Goal: Check status: Check status

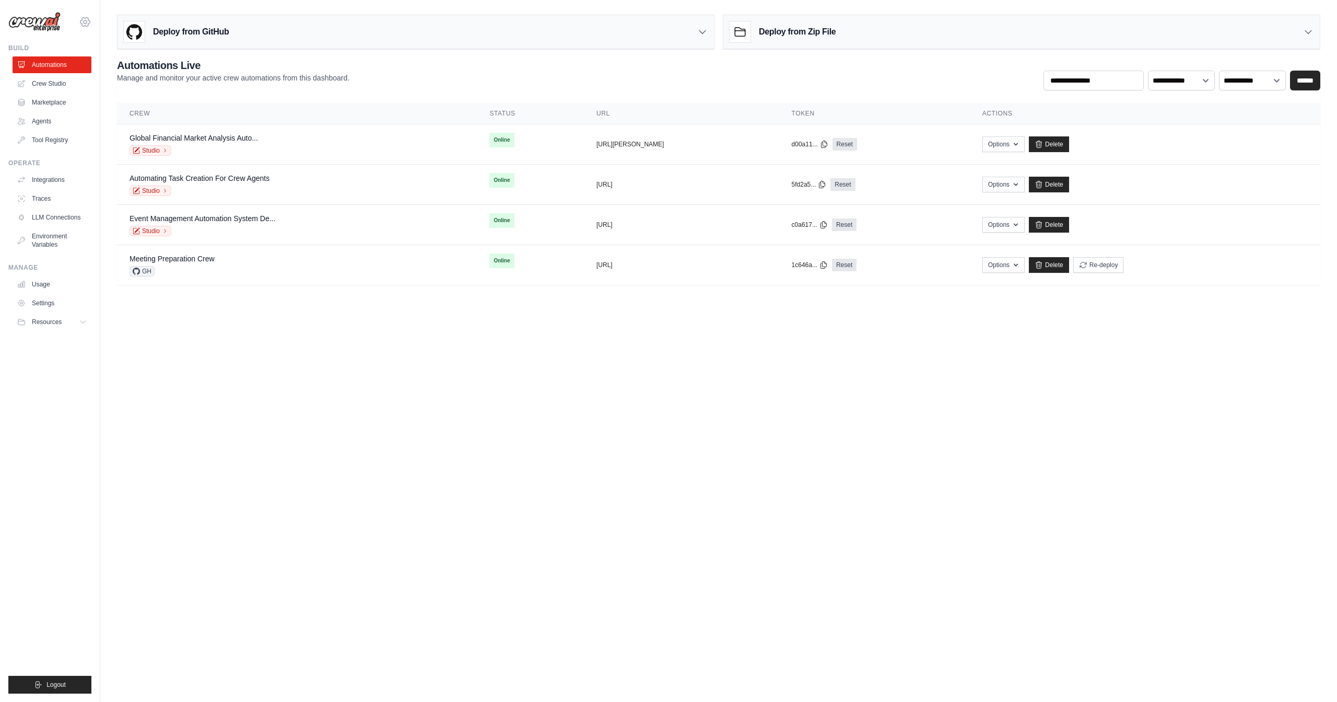
click at [87, 22] on icon at bounding box center [85, 21] width 3 height 3
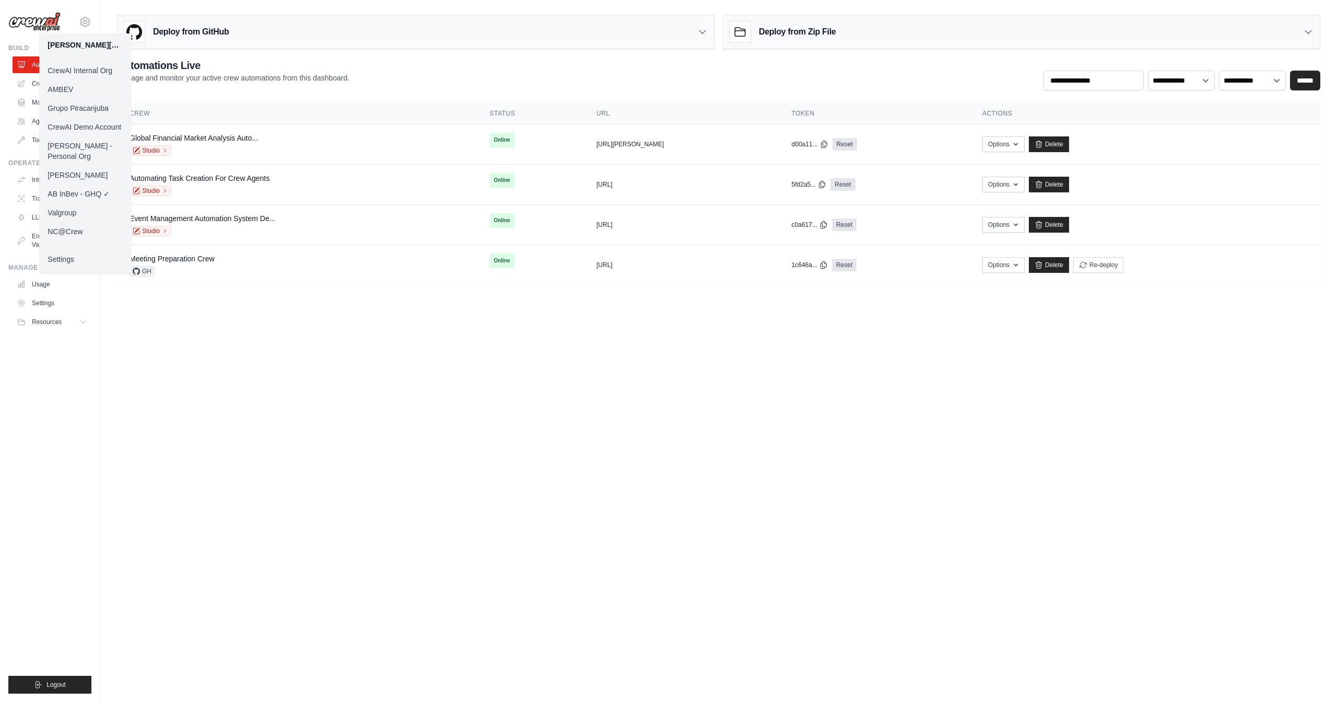
click at [260, 361] on body "daniel@crewai.com CrewAI Internal Org AMBEV Grupo Piracanjuba CrewAI Demo Accou…" at bounding box center [668, 351] width 1337 height 702
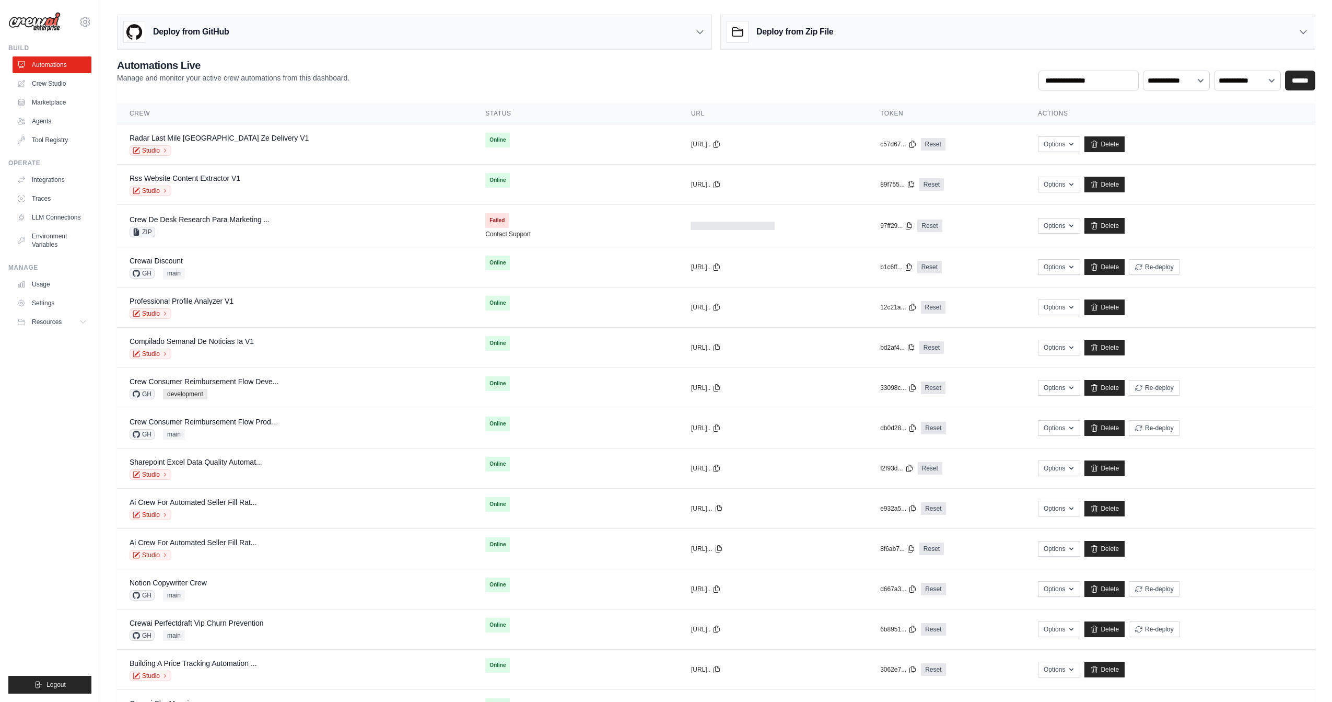
click at [86, 22] on icon at bounding box center [85, 21] width 3 height 3
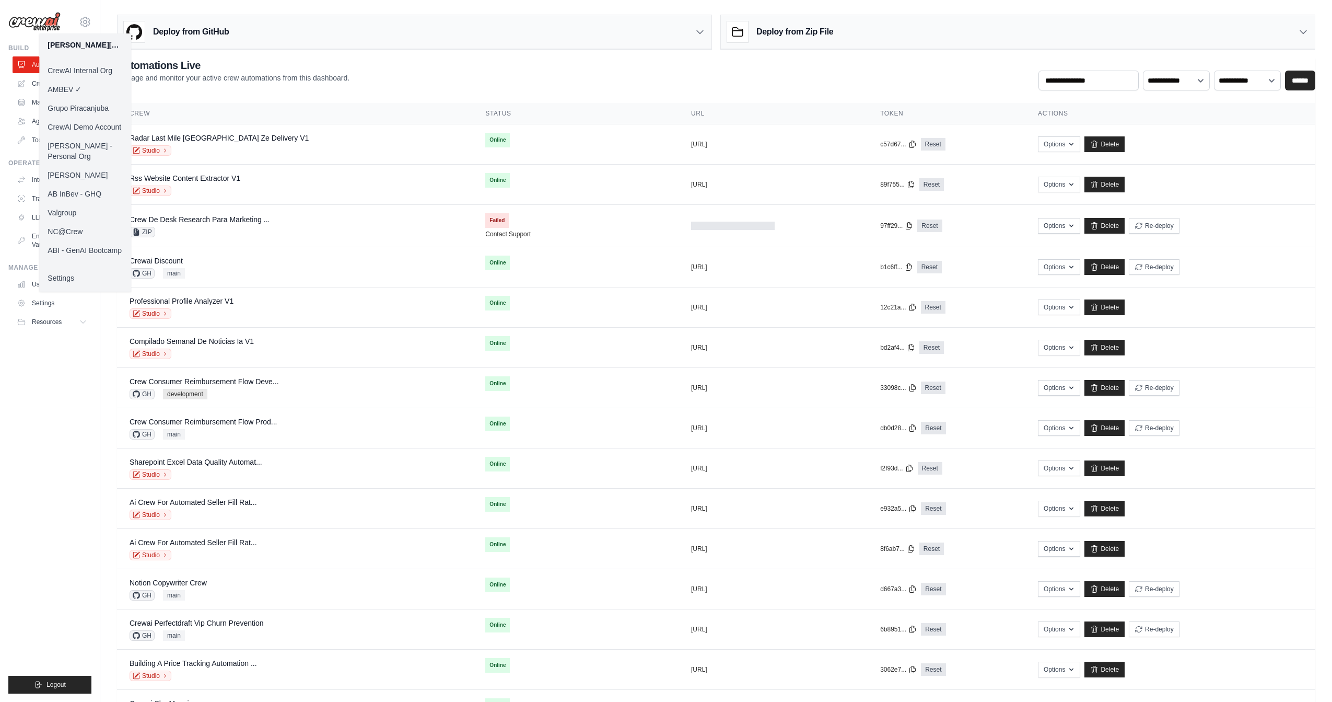
click at [72, 241] on link "ABI - GenAI Bootcamp" at bounding box center [85, 250] width 92 height 19
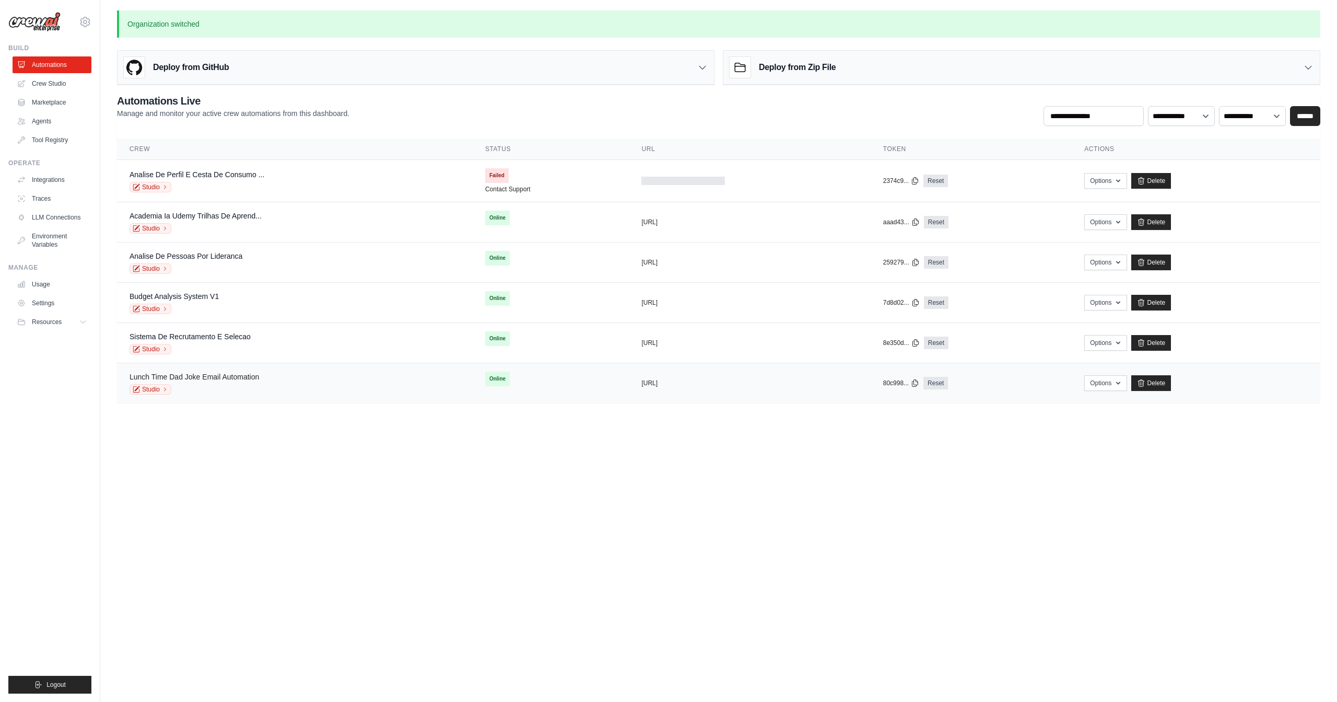
click at [243, 377] on link "Lunch Time Dad Joke Email Automation" at bounding box center [195, 376] width 130 height 8
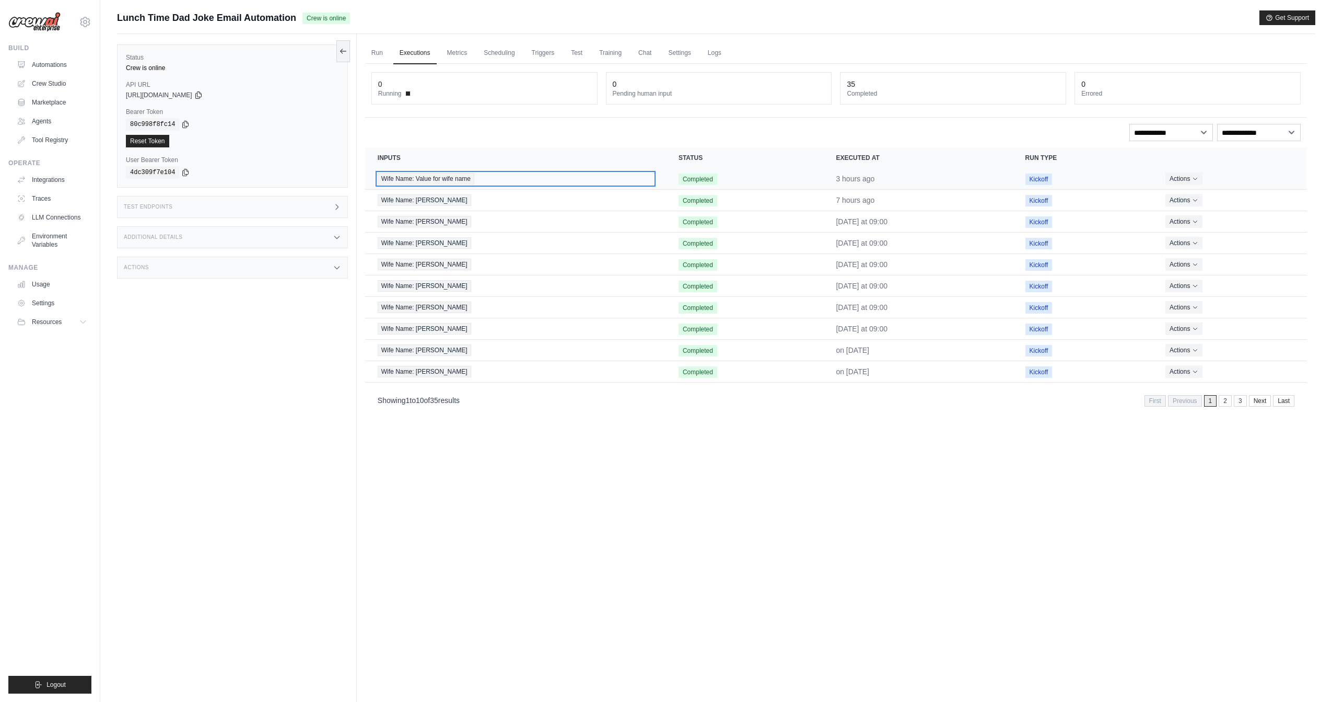
click at [532, 182] on div "Wife Name: Value for wife name" at bounding box center [516, 178] width 276 height 11
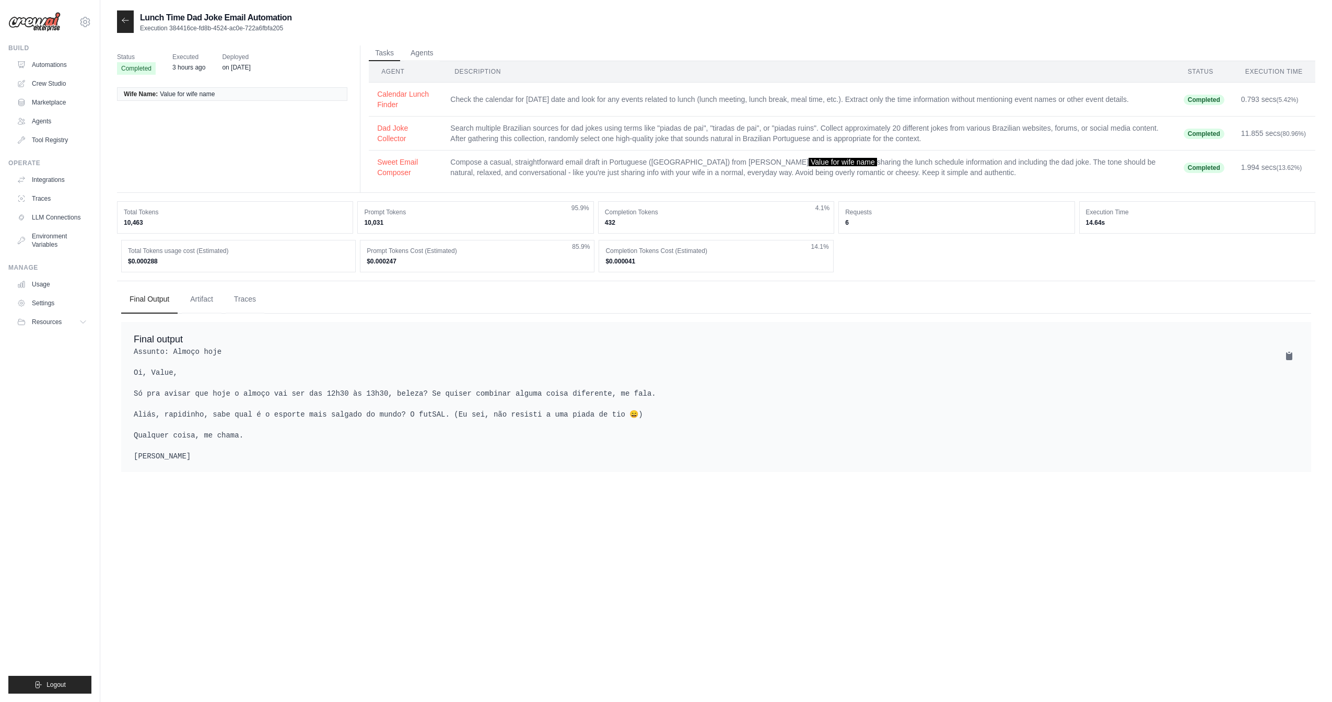
click at [122, 23] on icon at bounding box center [125, 20] width 8 height 8
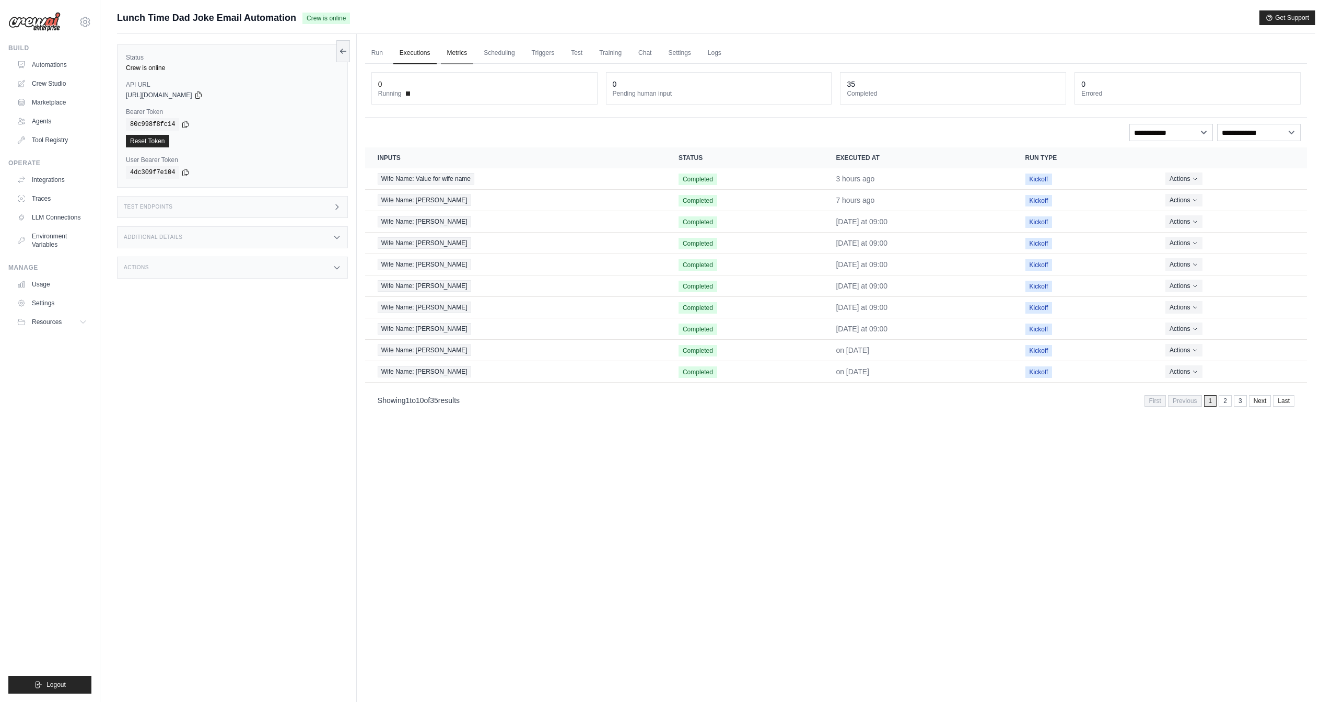
click at [469, 54] on link "Metrics" at bounding box center [457, 53] width 33 height 22
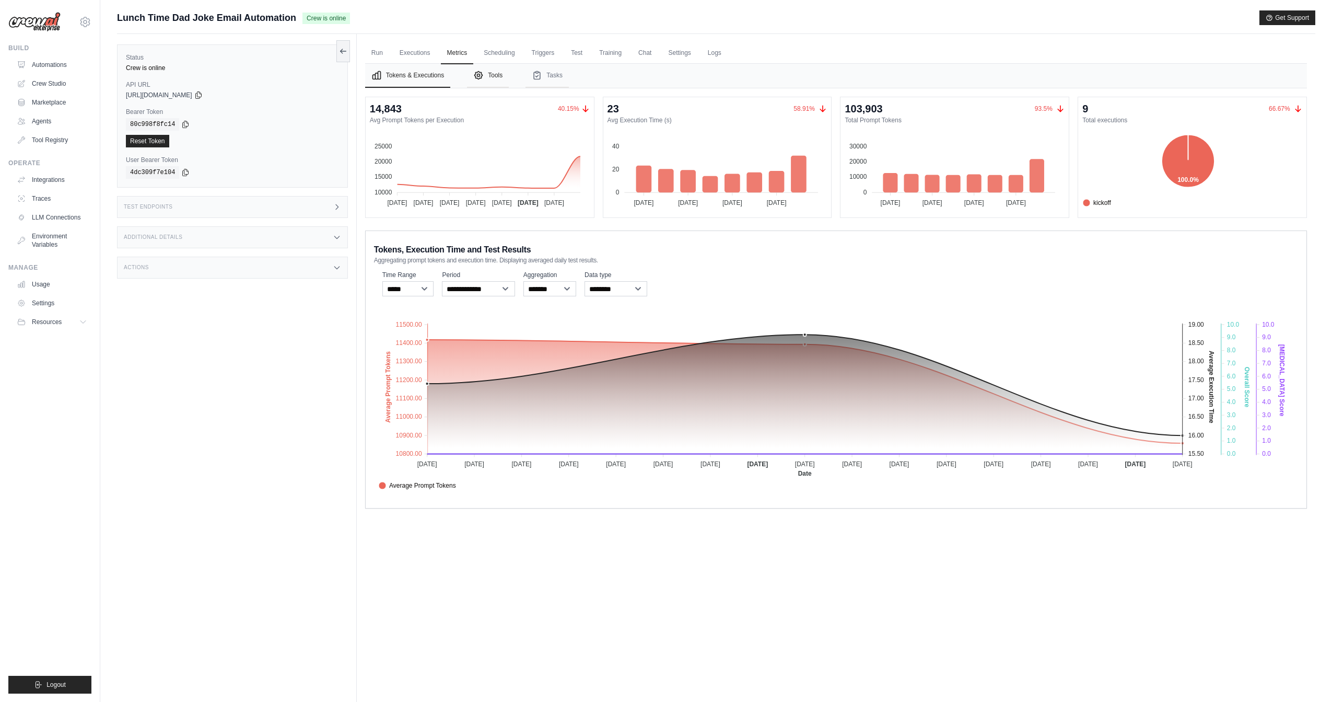
click at [504, 79] on button "Tools" at bounding box center [488, 76] width 42 height 24
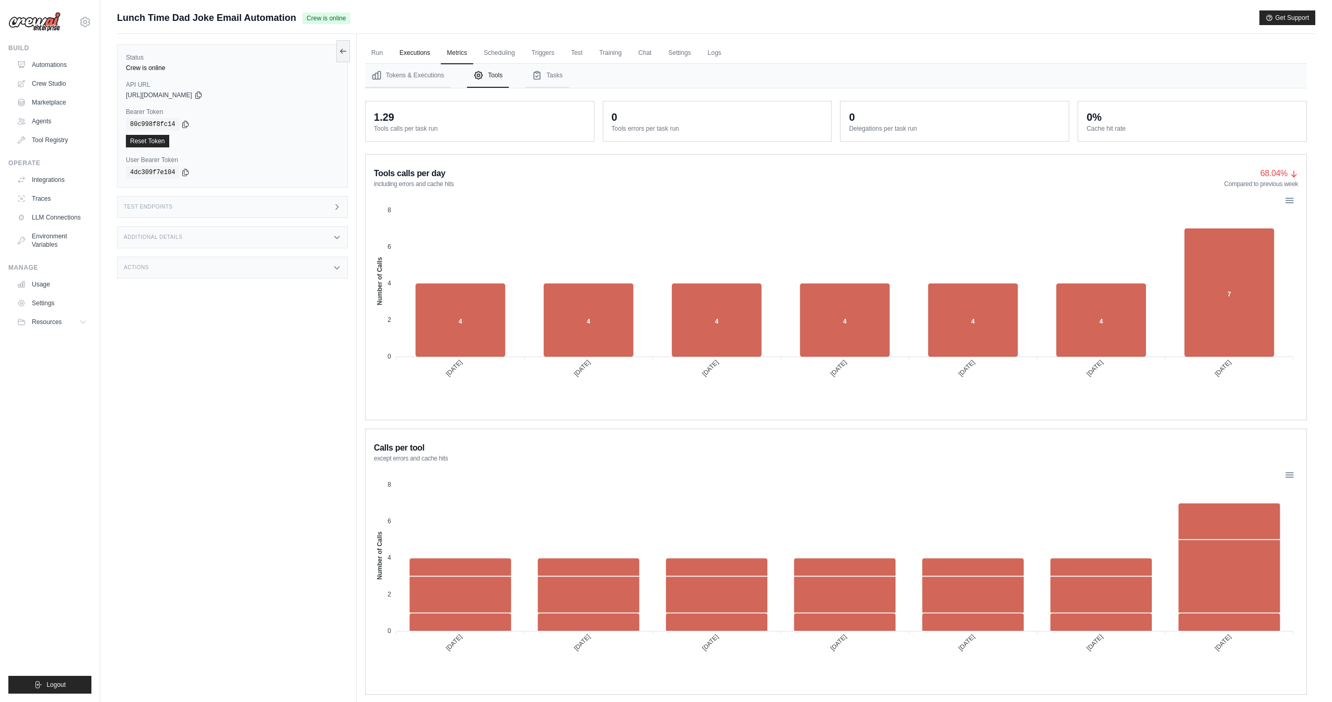
click at [413, 56] on link "Executions" at bounding box center [414, 53] width 43 height 22
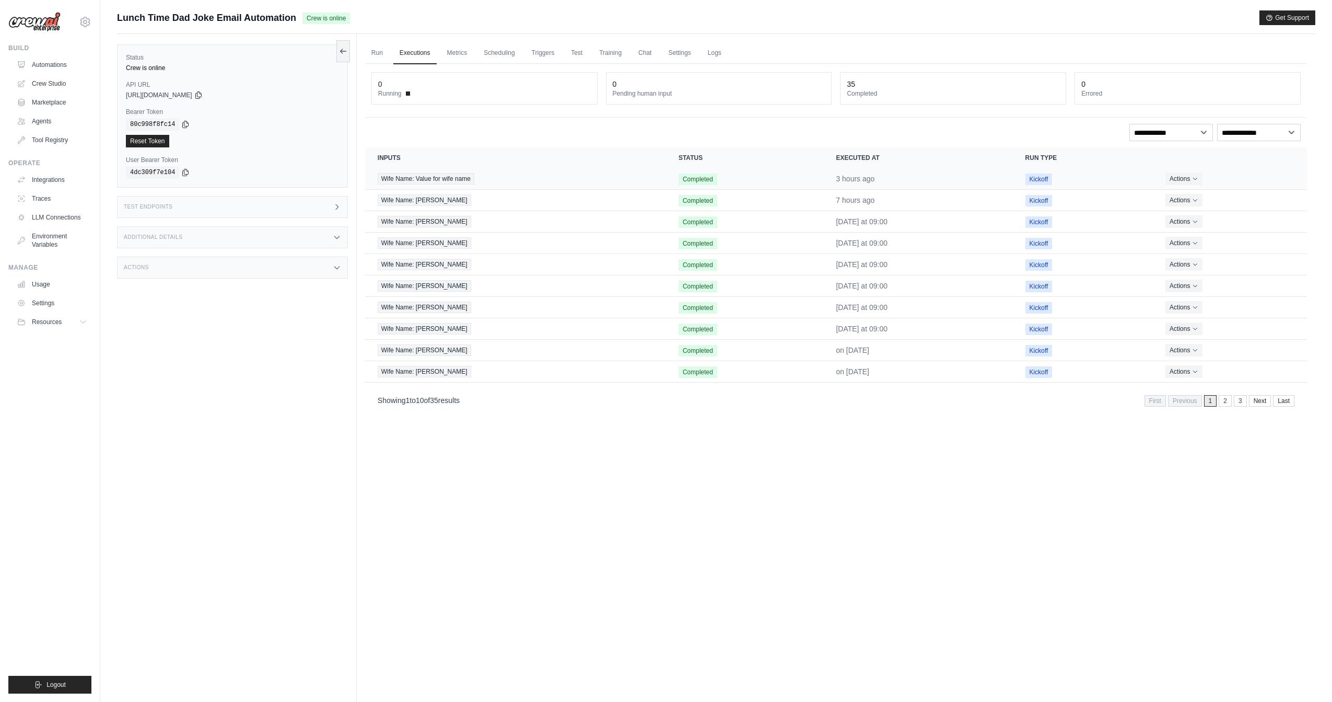
click at [650, 168] on td "Wife Name: Value for wife name" at bounding box center [515, 178] width 301 height 21
click at [595, 179] on div "Wife Name: Value for wife name" at bounding box center [516, 178] width 276 height 11
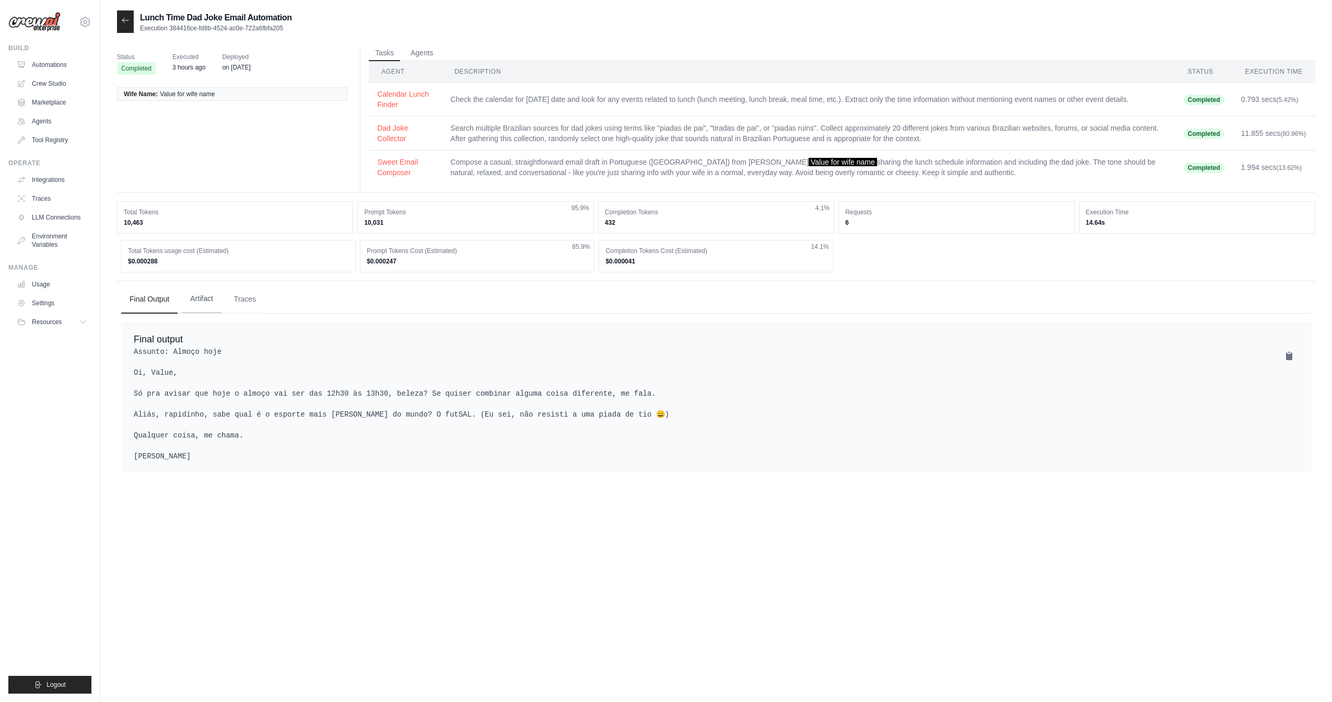
click at [197, 300] on button "Artifact" at bounding box center [202, 299] width 40 height 28
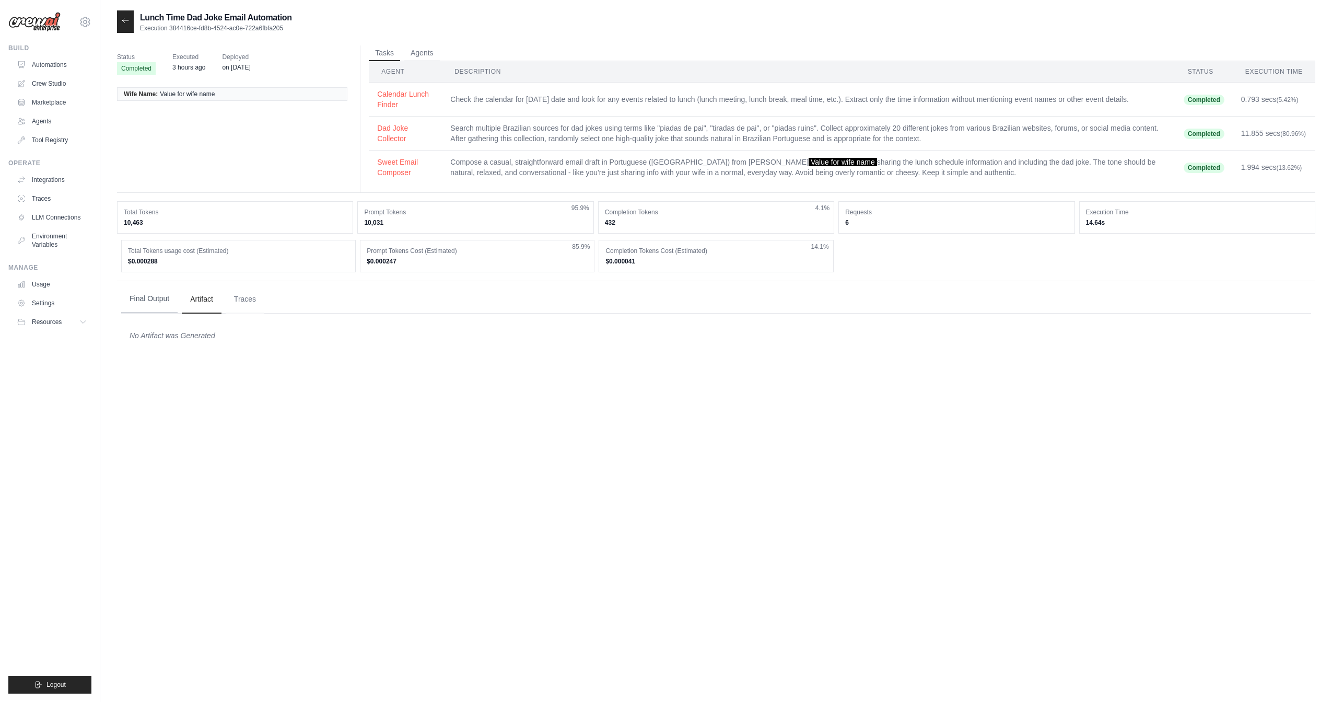
click at [162, 307] on button "Final Output" at bounding box center [149, 299] width 56 height 28
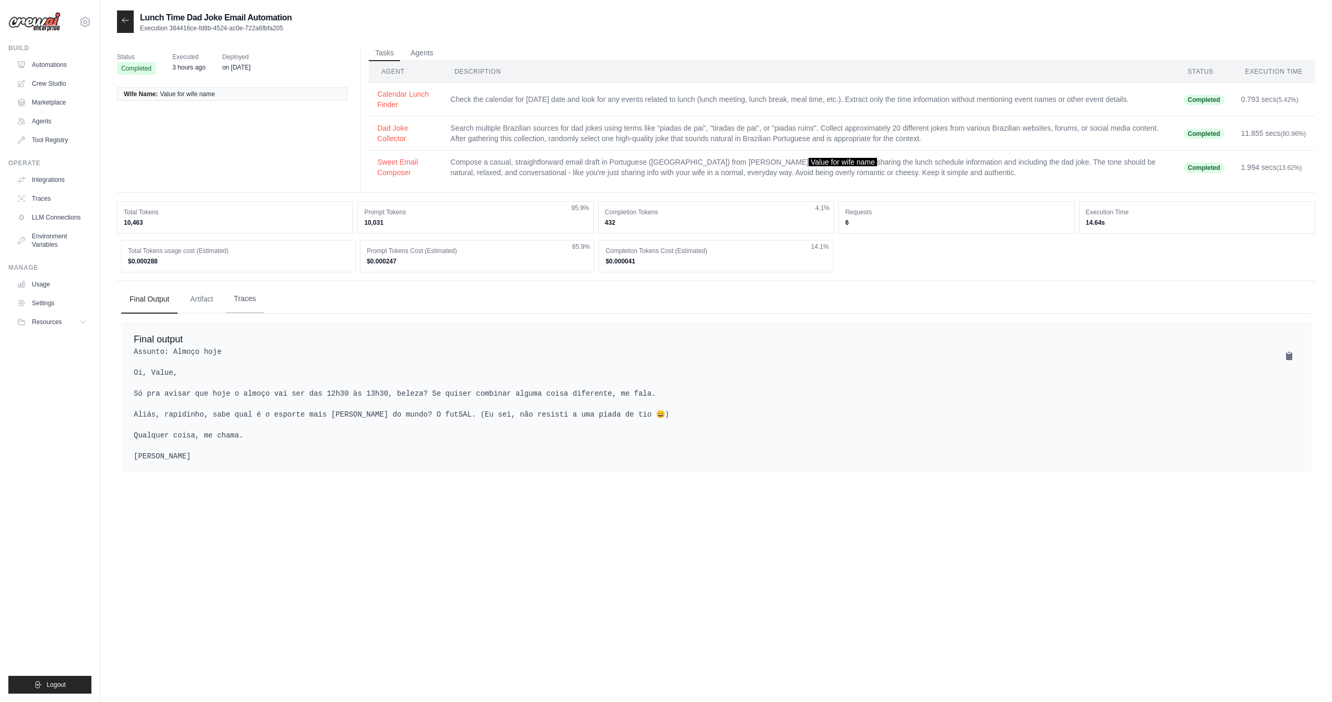
click at [243, 298] on button "Traces" at bounding box center [245, 299] width 39 height 28
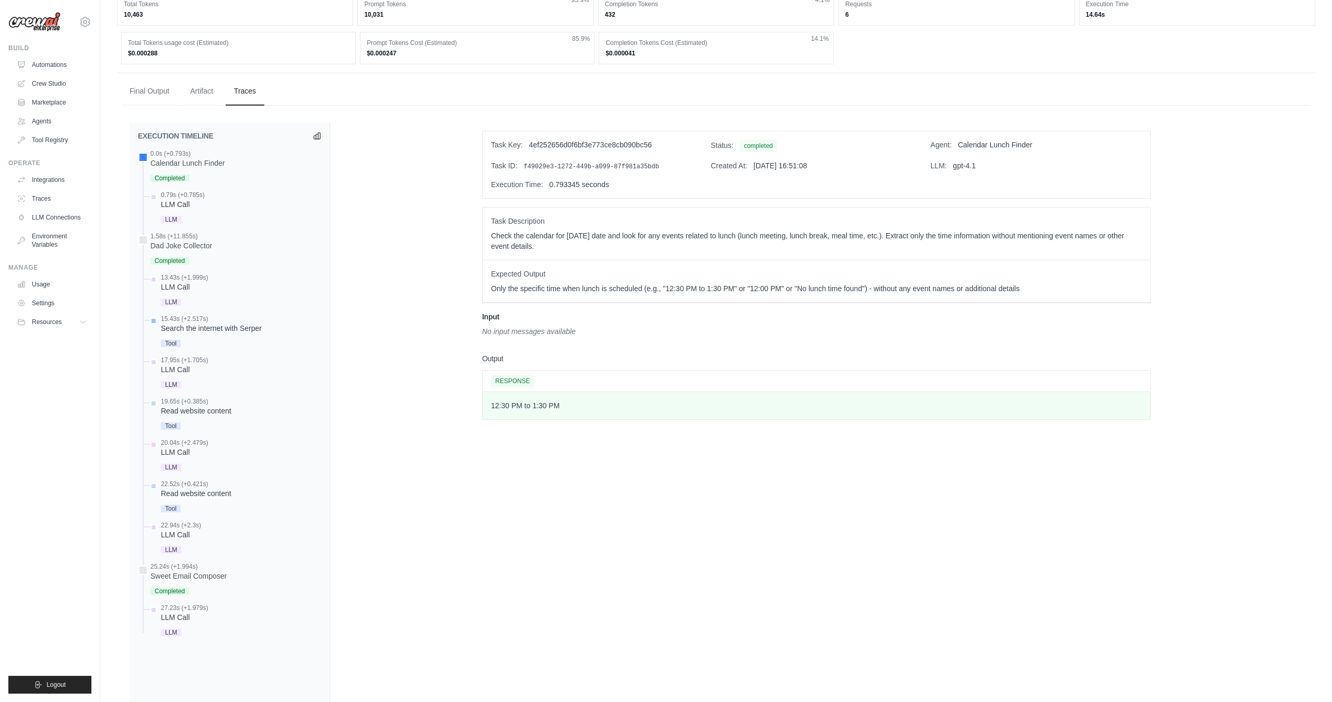
scroll to position [158, 0]
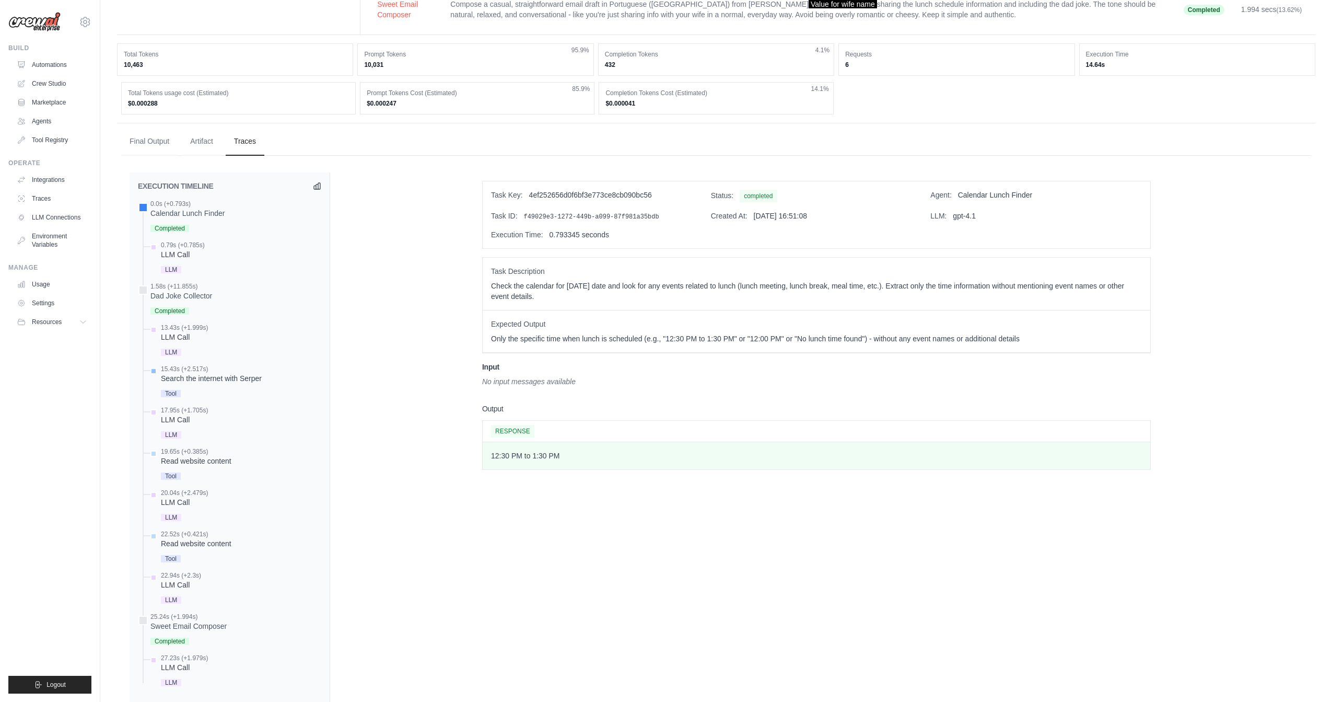
click at [209, 378] on div "Search the internet with Serper" at bounding box center [211, 378] width 101 height 10
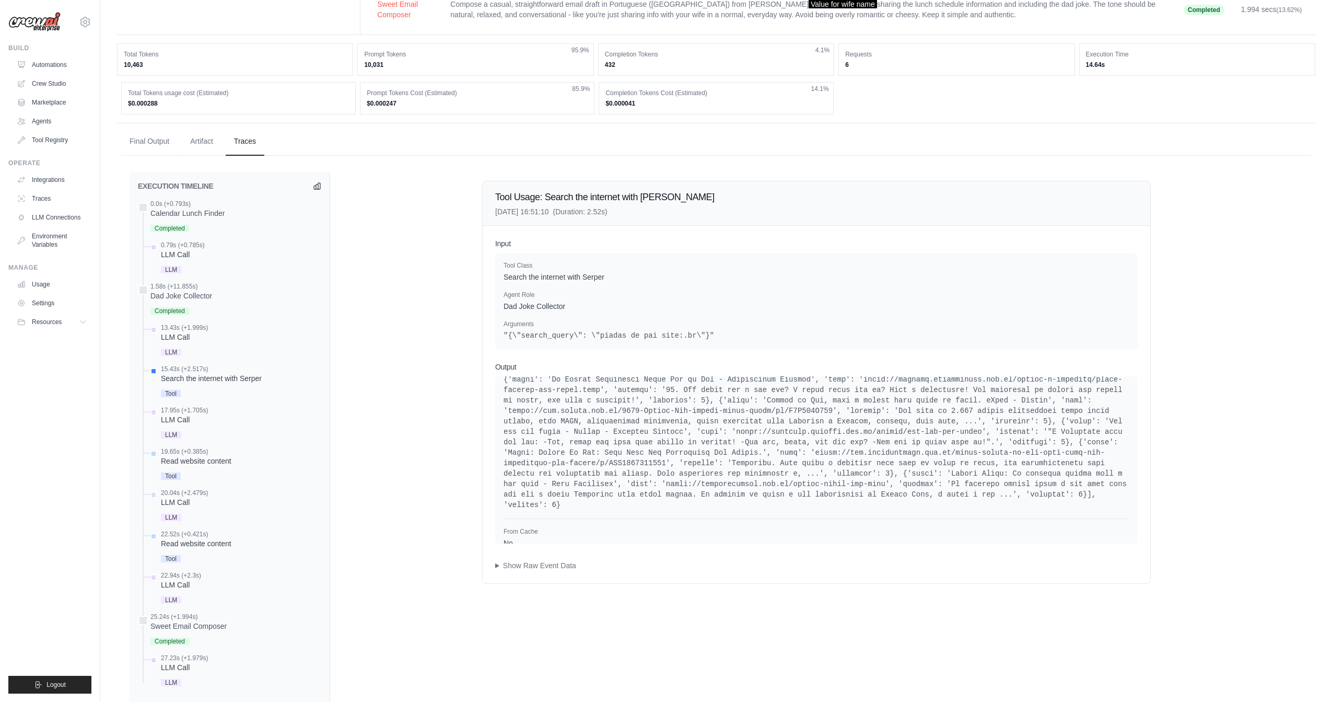
scroll to position [138, 0]
click at [181, 472] on div "Tool" at bounding box center [196, 475] width 71 height 14
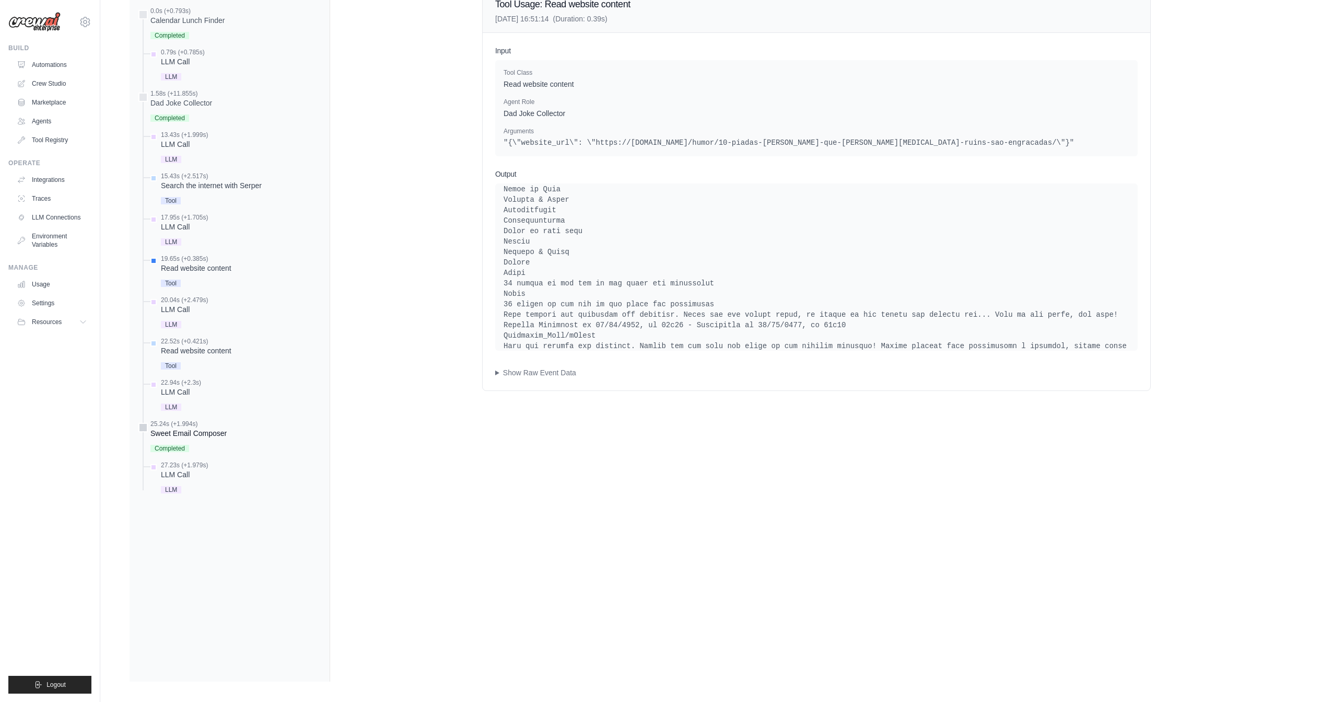
scroll to position [353, 0]
click at [178, 348] on div "Read website content" at bounding box center [196, 348] width 71 height 10
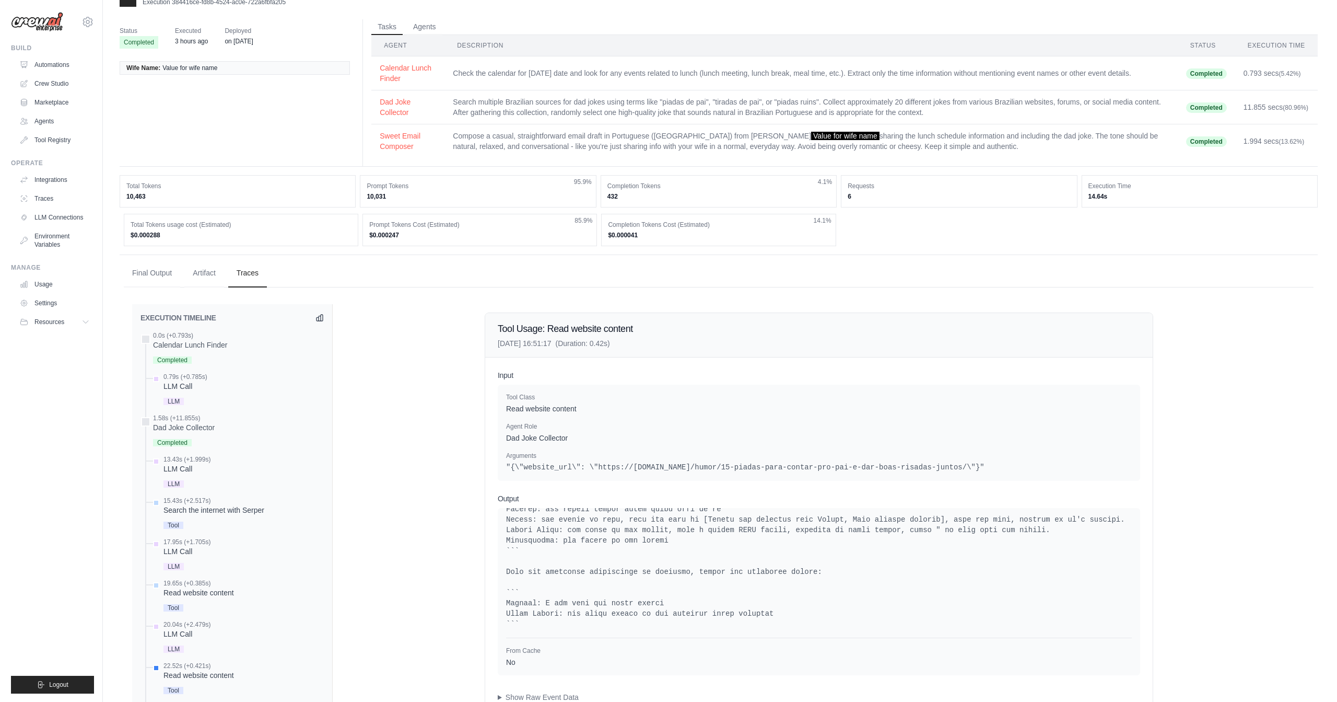
scroll to position [0, 0]
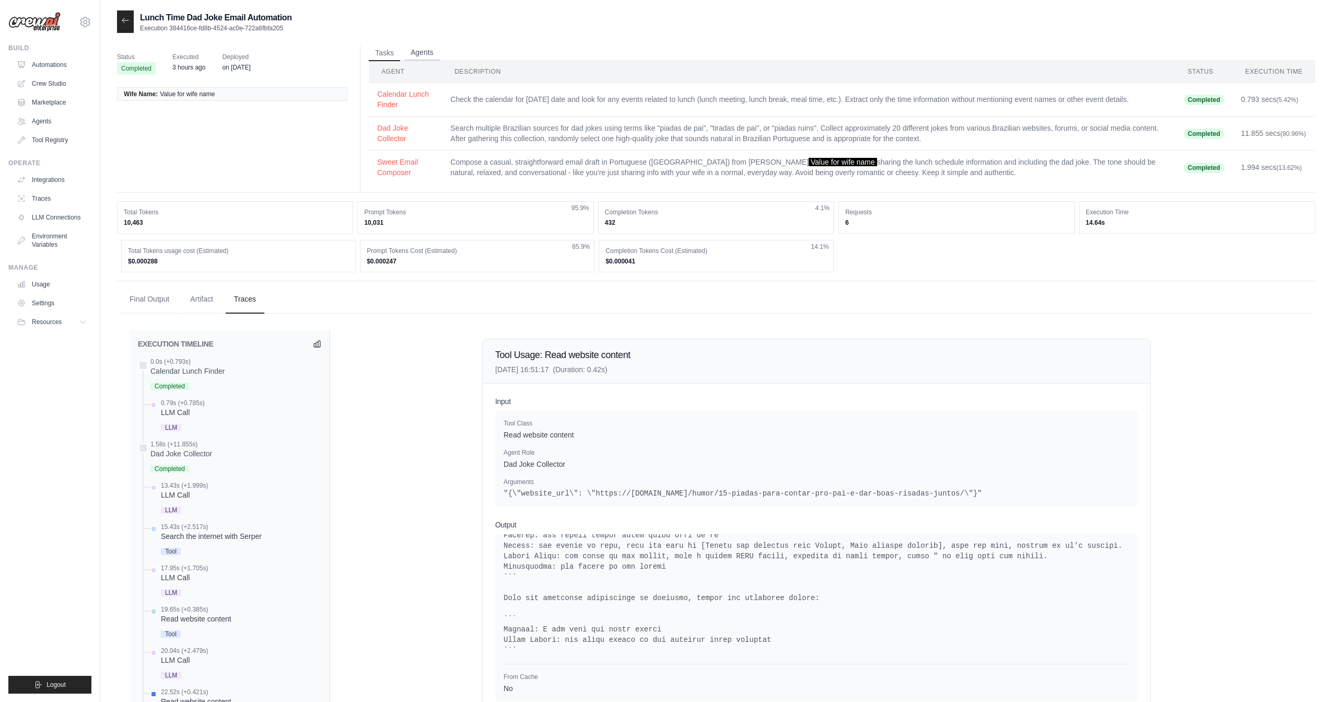
click at [422, 51] on button "Agents" at bounding box center [422, 53] width 36 height 16
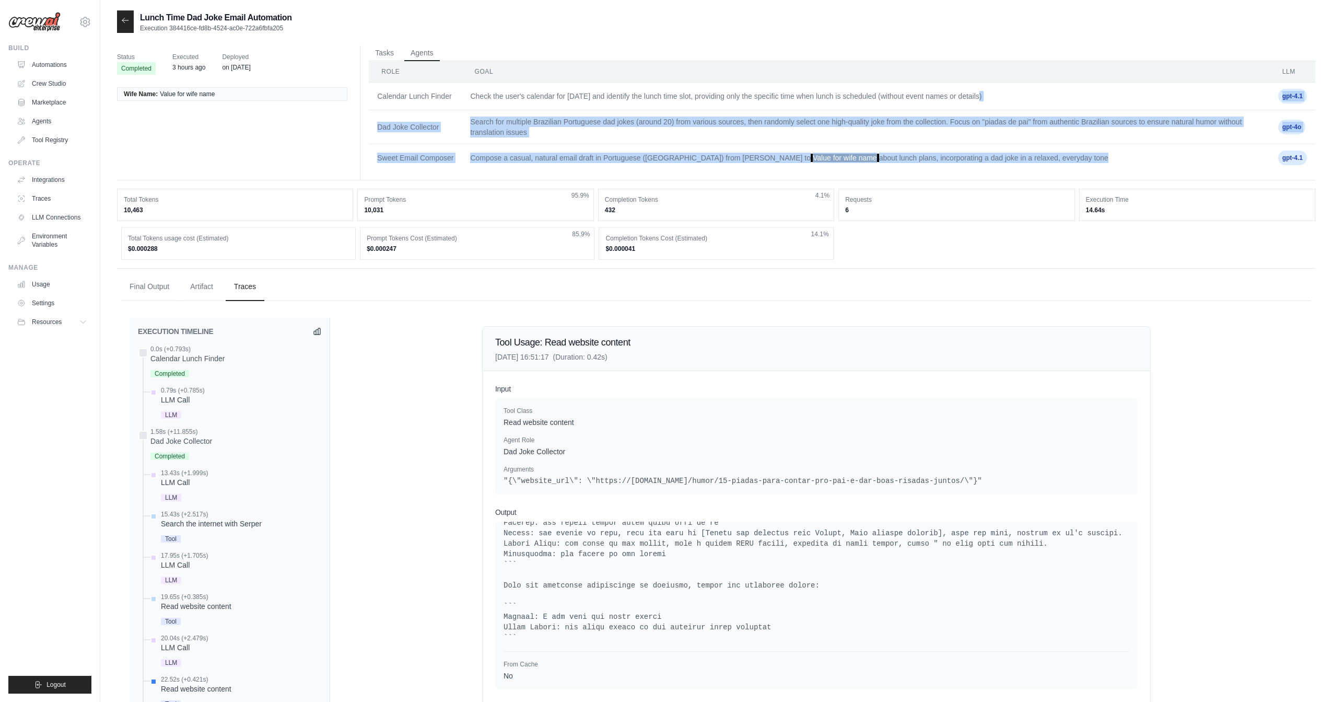
drag, startPoint x: 1251, startPoint y: 91, endPoint x: 1282, endPoint y: 154, distance: 69.9
click at [1282, 154] on tbody "Calendar Lunch Finder Check the user's calendar for [DATE] and identify the lun…" at bounding box center [842, 127] width 947 height 89
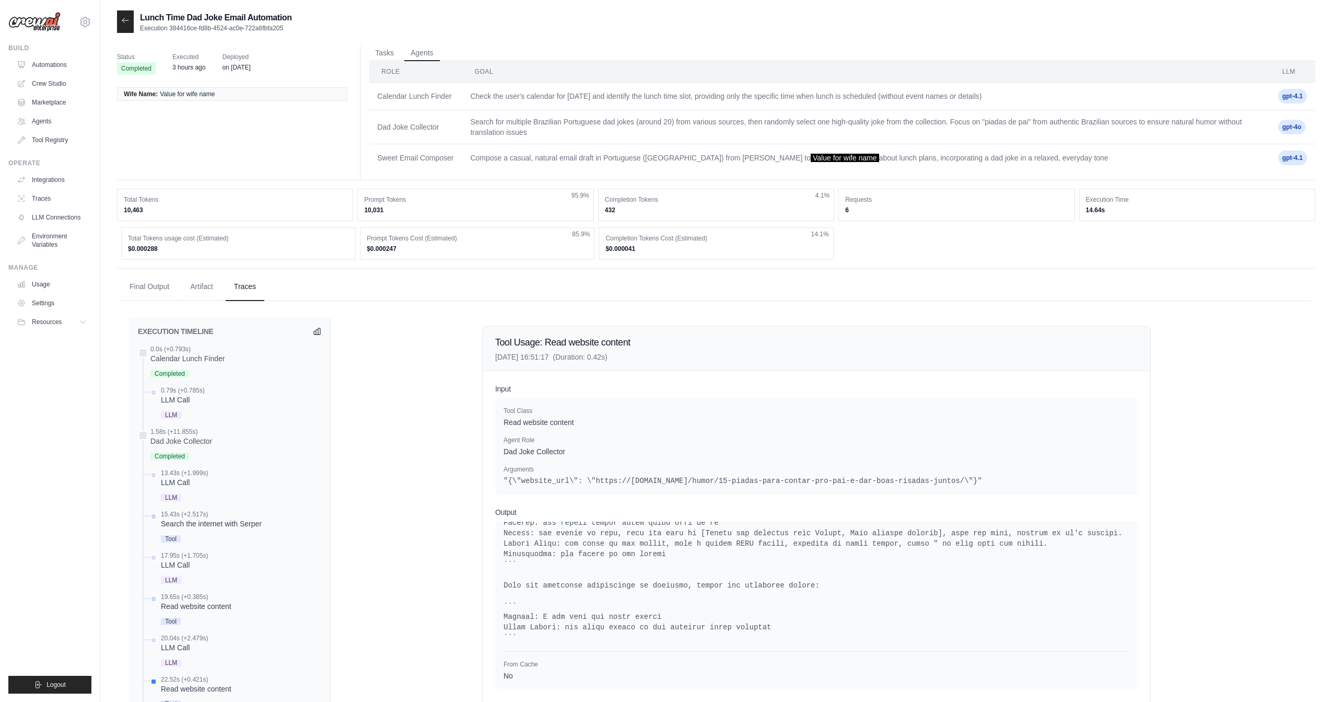
click at [1273, 268] on div "Final Output Artifact Traces Final output EXECUTION TIMELINE No" at bounding box center [716, 650] width 1198 height 764
click at [384, 57] on button "Tasks" at bounding box center [384, 53] width 31 height 16
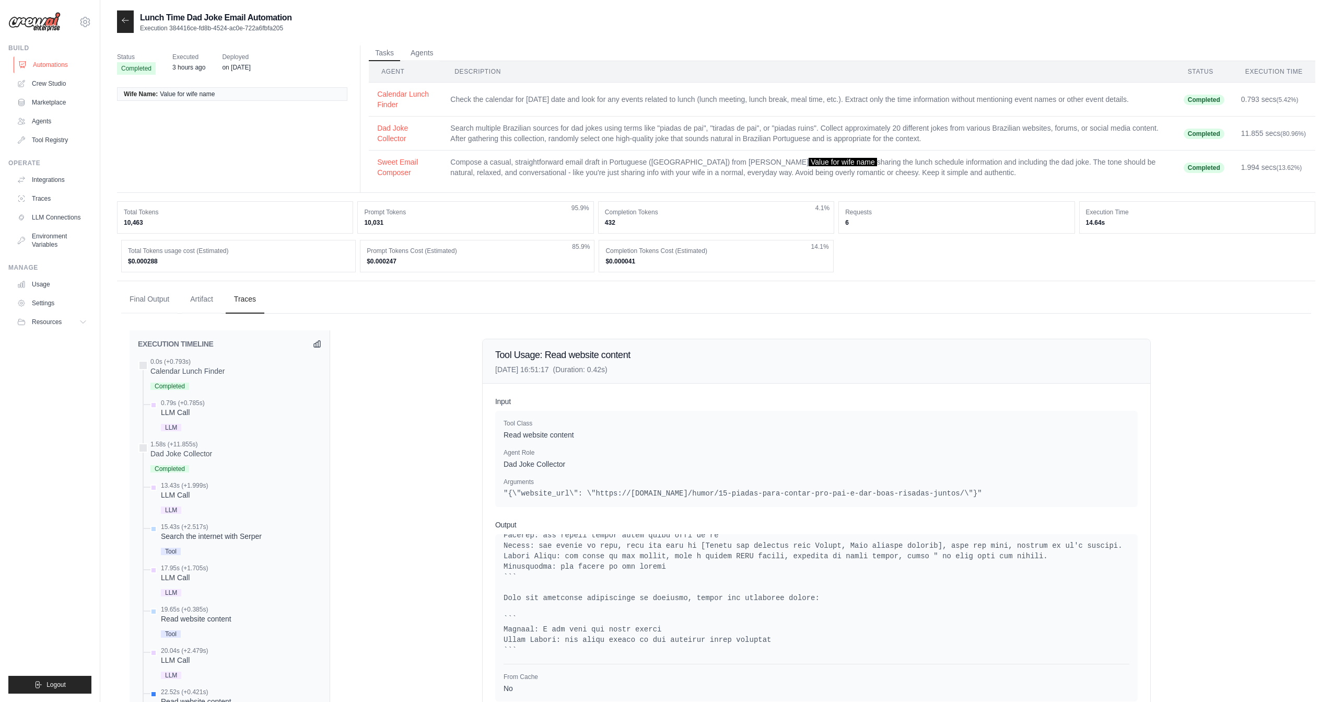
click at [57, 65] on link "Automations" at bounding box center [53, 64] width 79 height 17
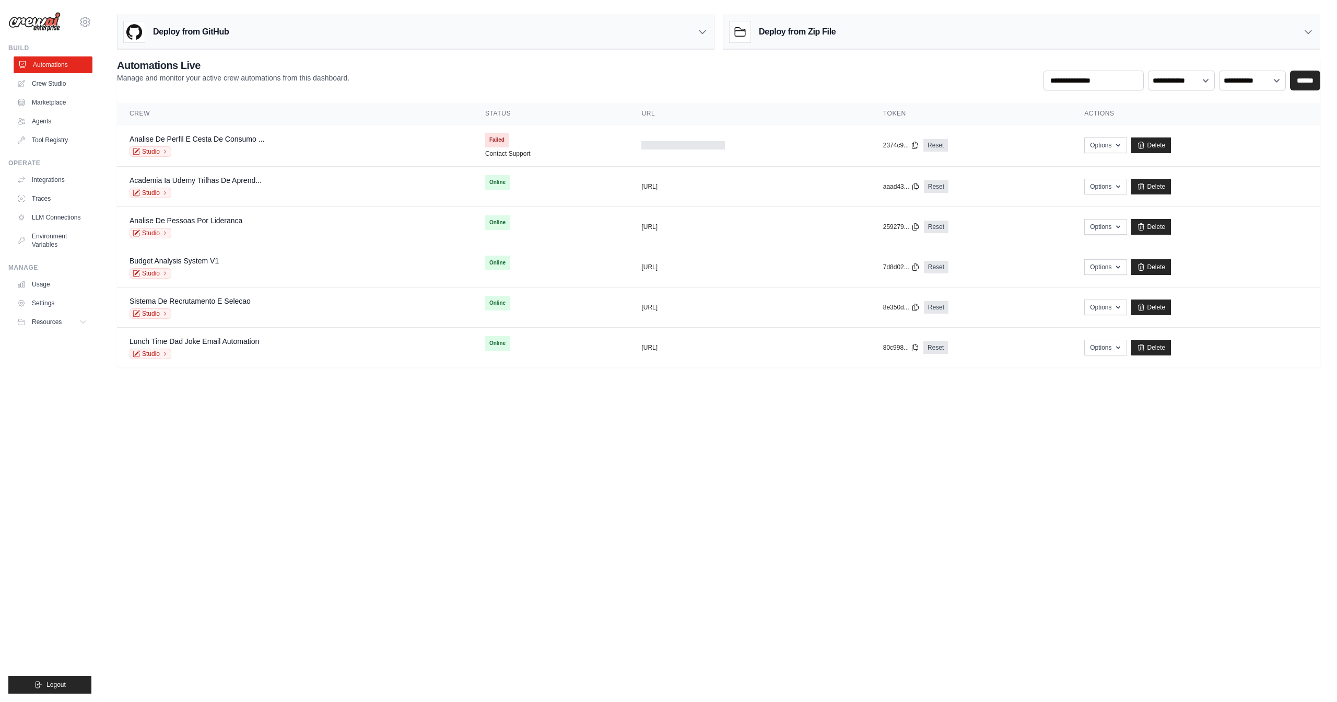
click at [77, 69] on link "Automations" at bounding box center [53, 64] width 79 height 17
